Goal: Obtain resource: Download file/media

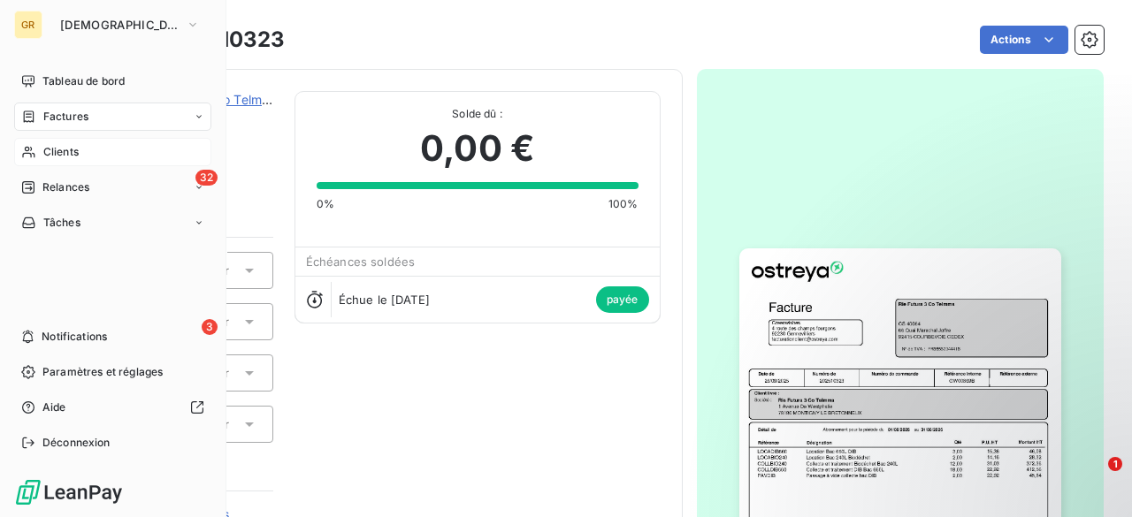
click at [42, 142] on div "Clients" at bounding box center [112, 152] width 197 height 28
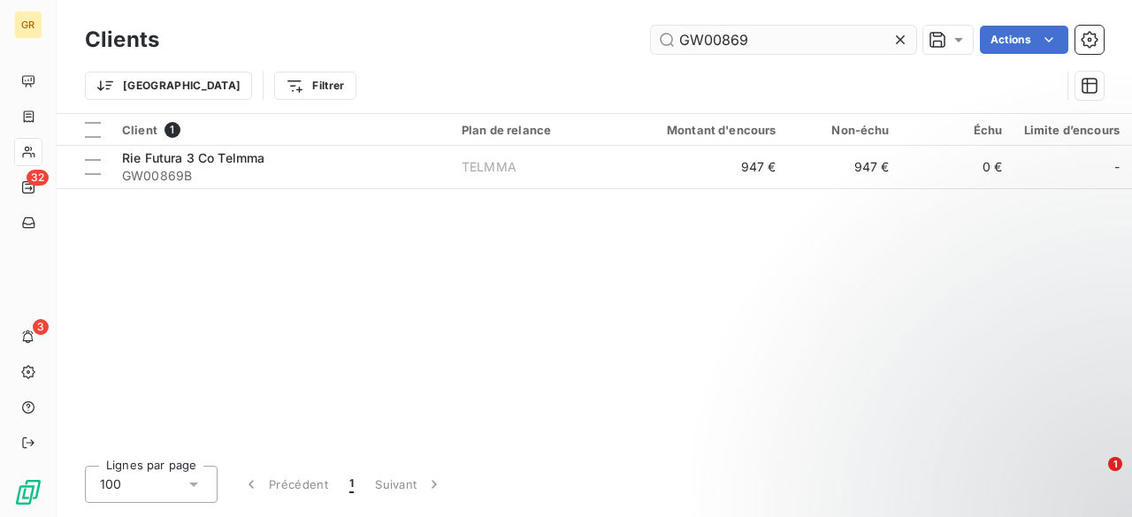
click at [793, 49] on input "GW00869" at bounding box center [783, 40] width 265 height 28
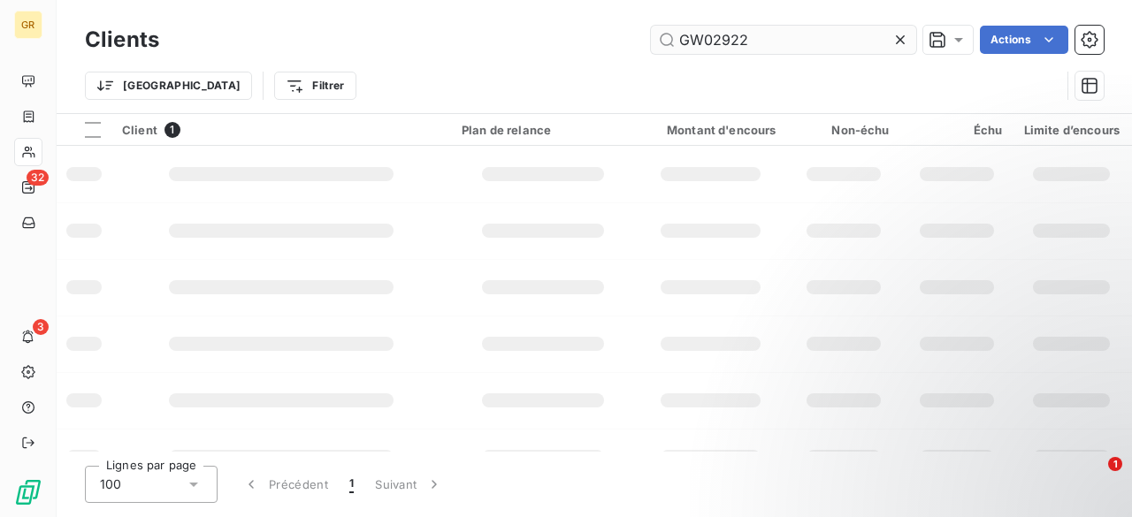
type input "GW02922"
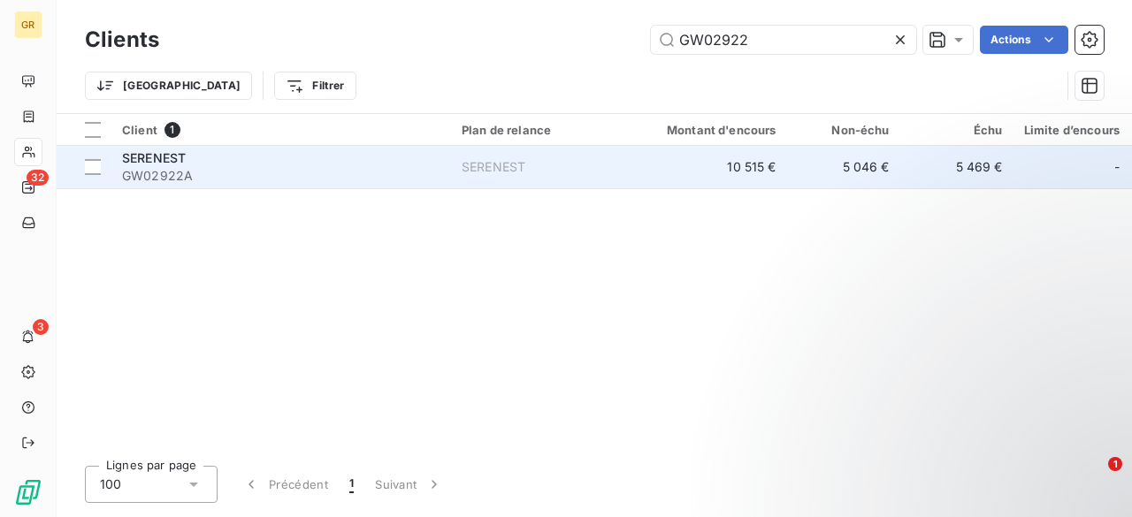
click at [590, 181] on td "SERENEST" at bounding box center [543, 167] width 184 height 42
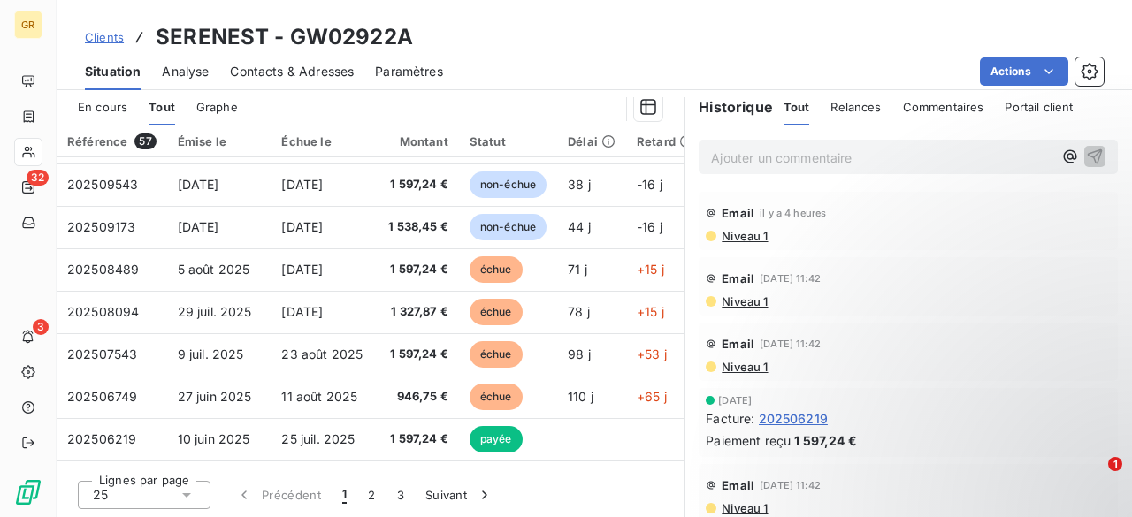
scroll to position [80, 0]
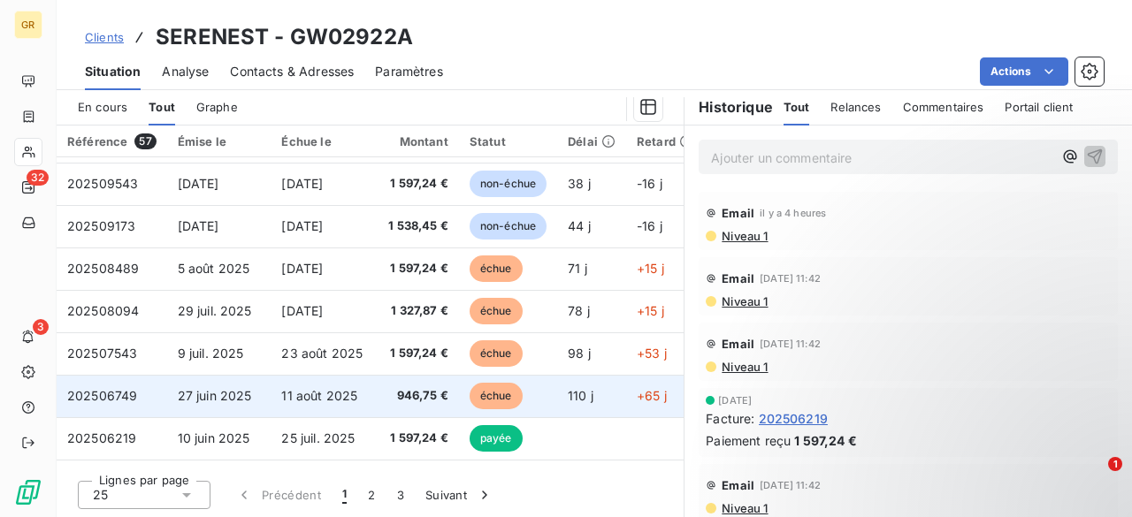
click at [345, 399] on span "11 août 2025" at bounding box center [319, 395] width 76 height 15
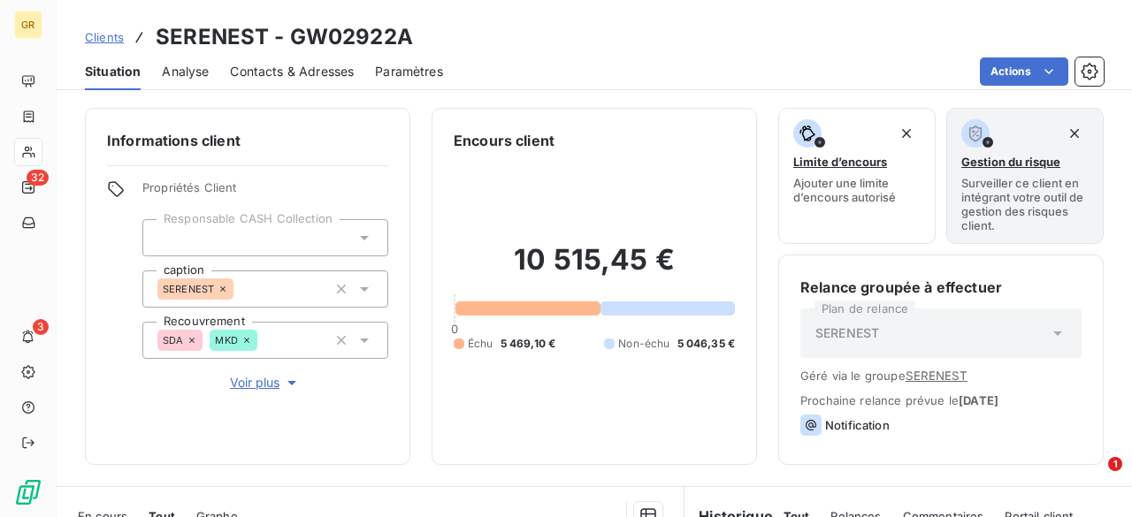
scroll to position [410, 0]
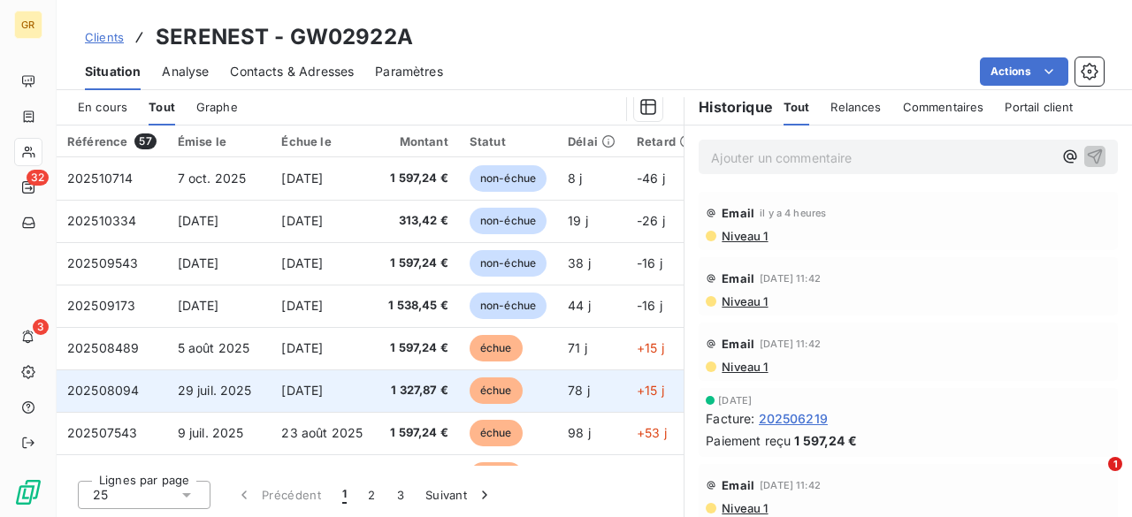
click at [323, 387] on span "[DATE]" at bounding box center [302, 390] width 42 height 15
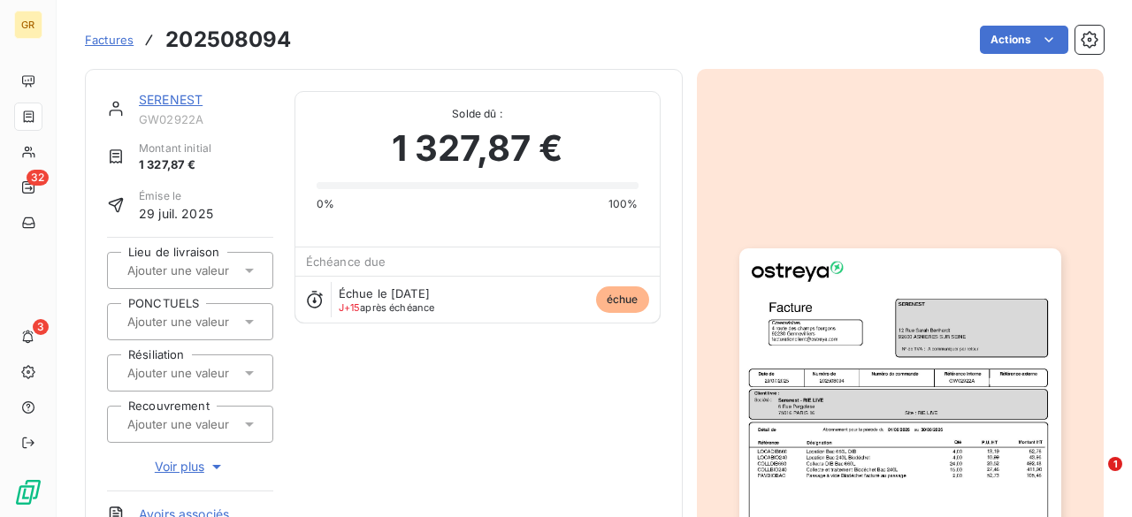
click at [800, 326] on img "button" at bounding box center [901, 476] width 322 height 455
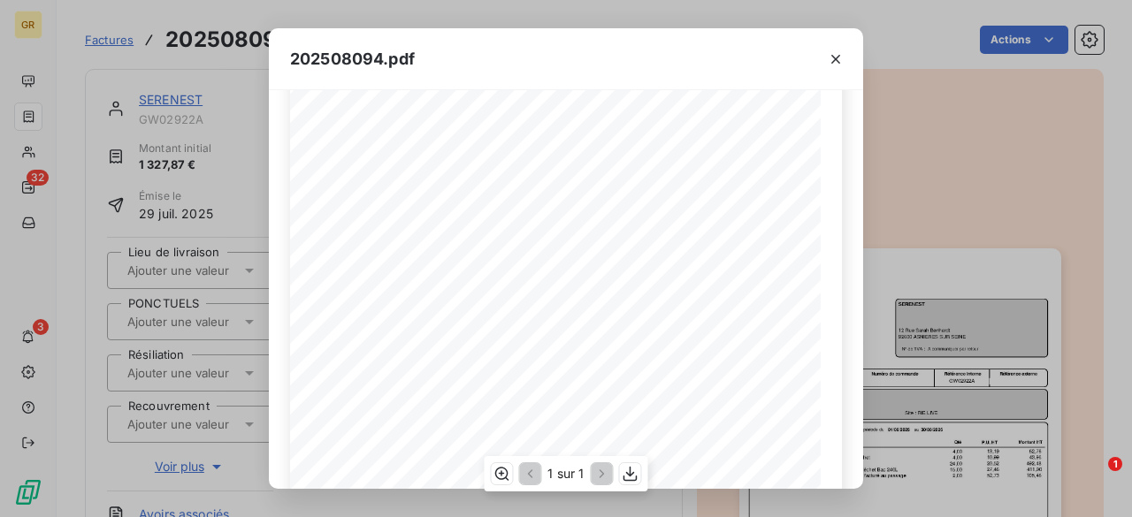
scroll to position [106, 0]
click at [839, 55] on icon "button" at bounding box center [836, 59] width 18 height 18
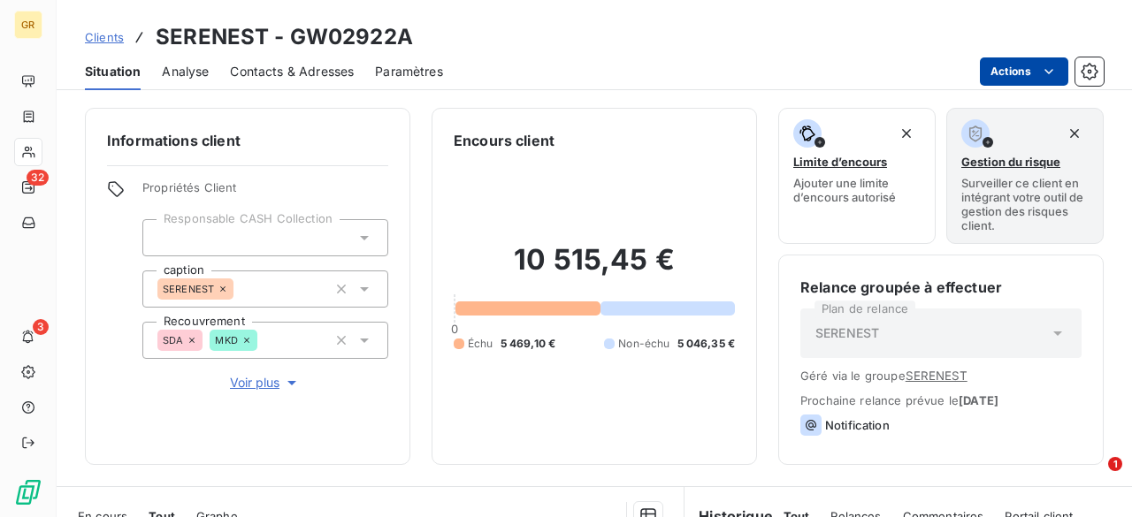
click at [1040, 57] on html "GR 32 3 Clients SERENEST - GW02922A Situation Analyse Contacts & Adresses Param…" at bounding box center [566, 258] width 1132 height 517
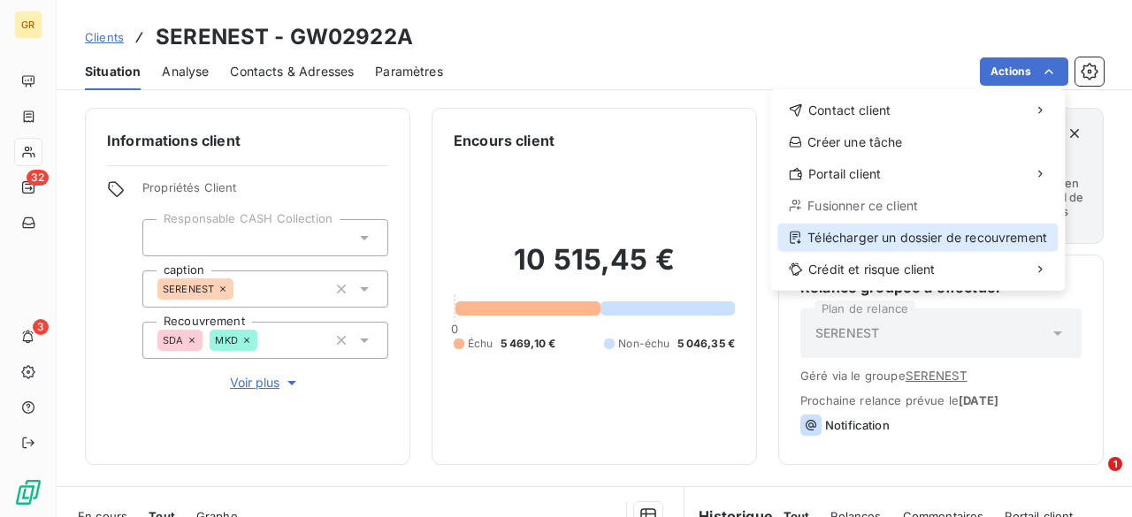
click at [873, 227] on div "Télécharger un dossier de recouvrement" at bounding box center [918, 238] width 280 height 28
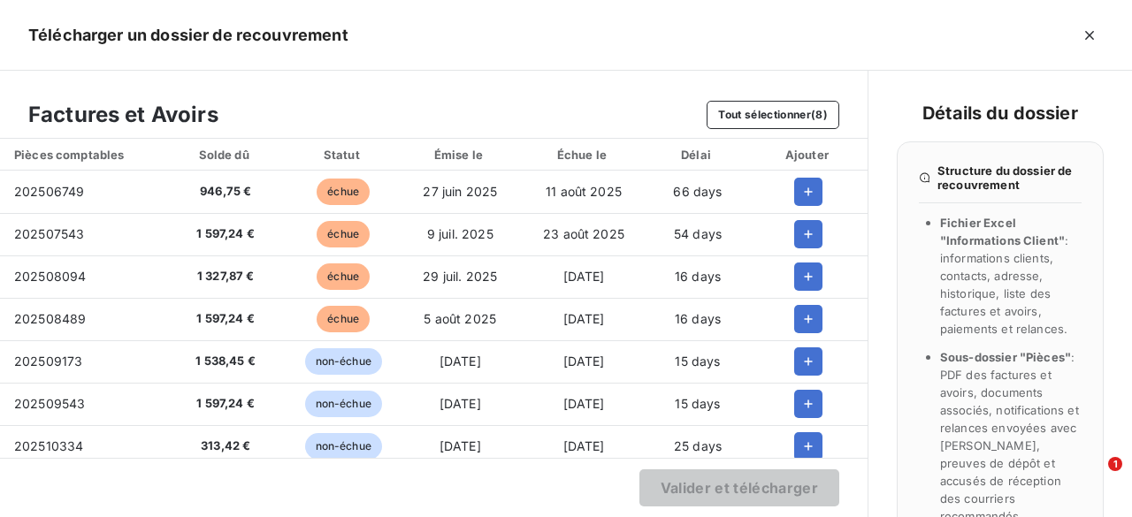
scroll to position [58, 0]
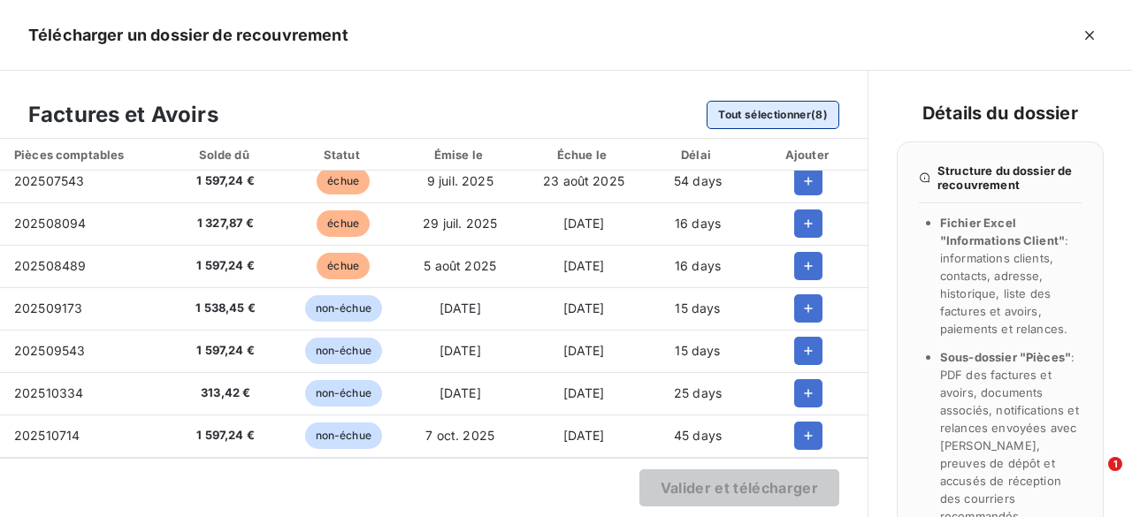
click at [752, 109] on button "Tout sélectionner (8)" at bounding box center [773, 115] width 132 height 28
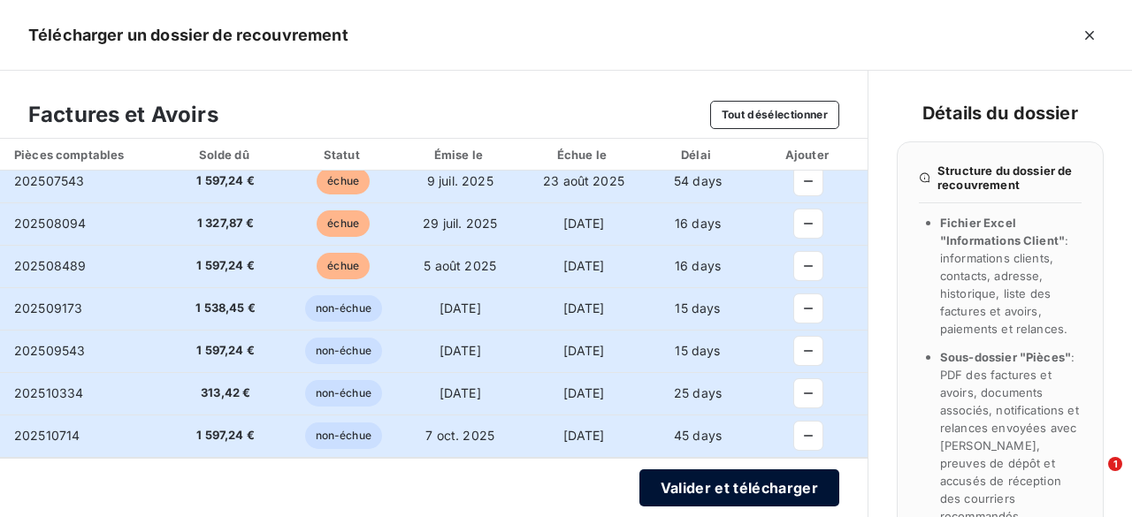
click at [757, 475] on button "Valider et télécharger" at bounding box center [740, 488] width 200 height 37
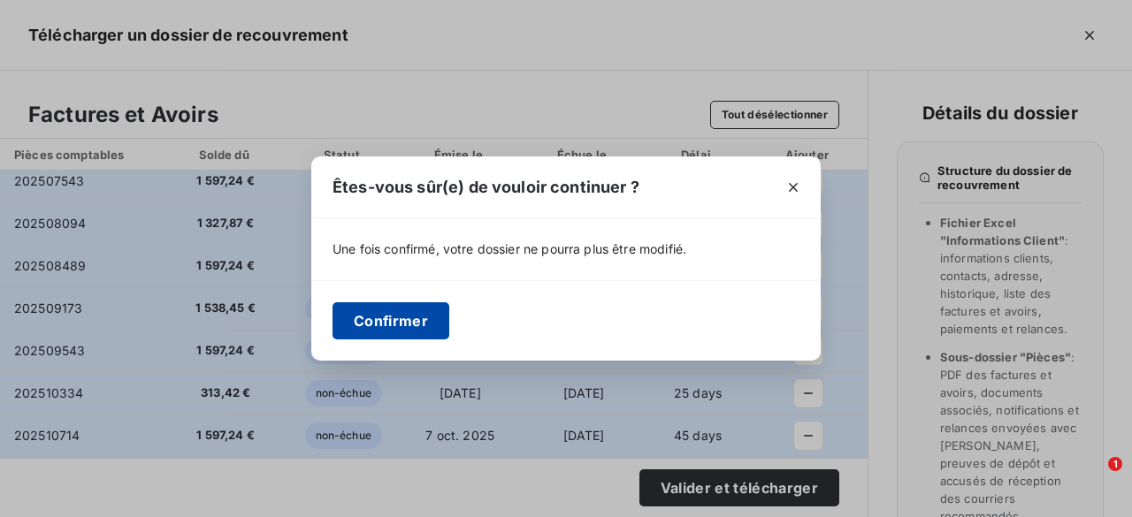
click at [372, 326] on button "Confirmer" at bounding box center [391, 321] width 117 height 37
